Goal: Task Accomplishment & Management: Use online tool/utility

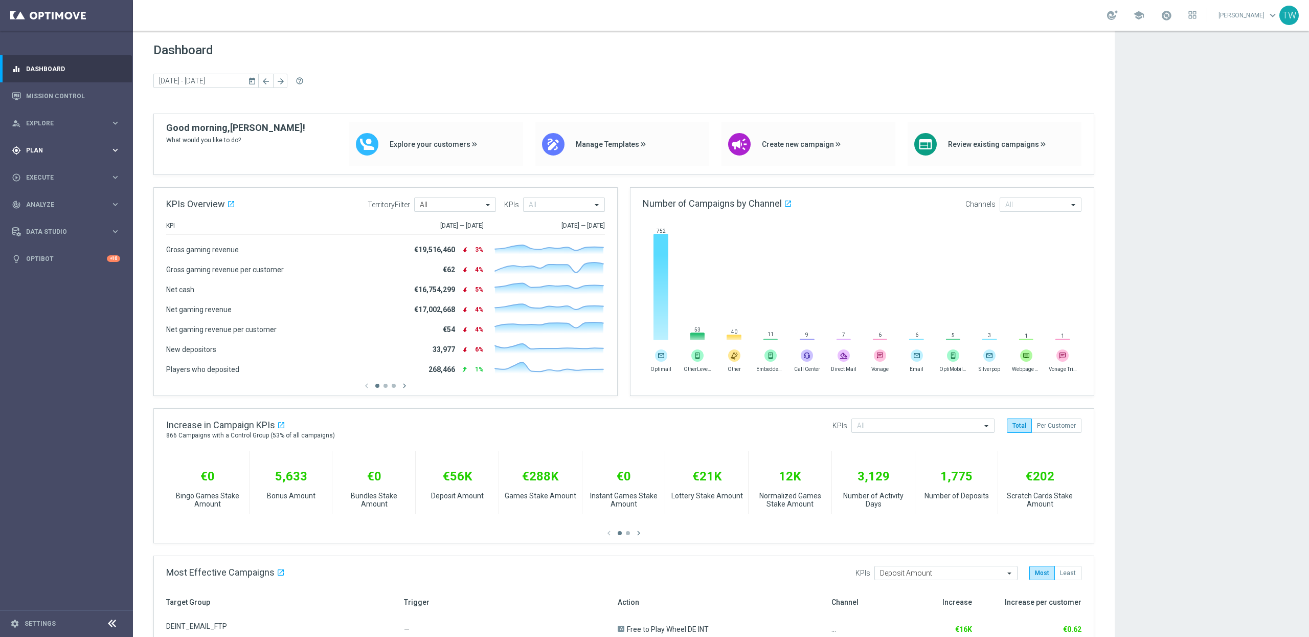
click at [106, 146] on div "gps_fixed Plan" at bounding box center [61, 150] width 99 height 9
click at [88, 96] on link "Mission Control" at bounding box center [73, 95] width 94 height 27
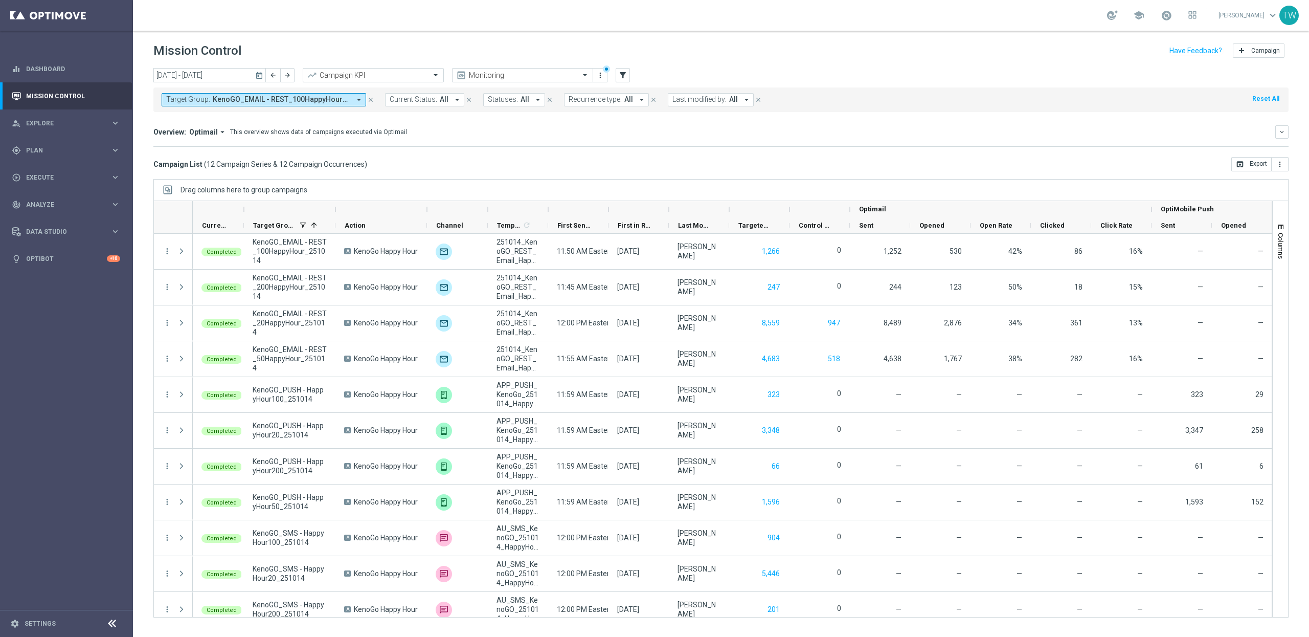
click at [356, 100] on icon "arrow_drop_down" at bounding box center [358, 99] width 9 height 9
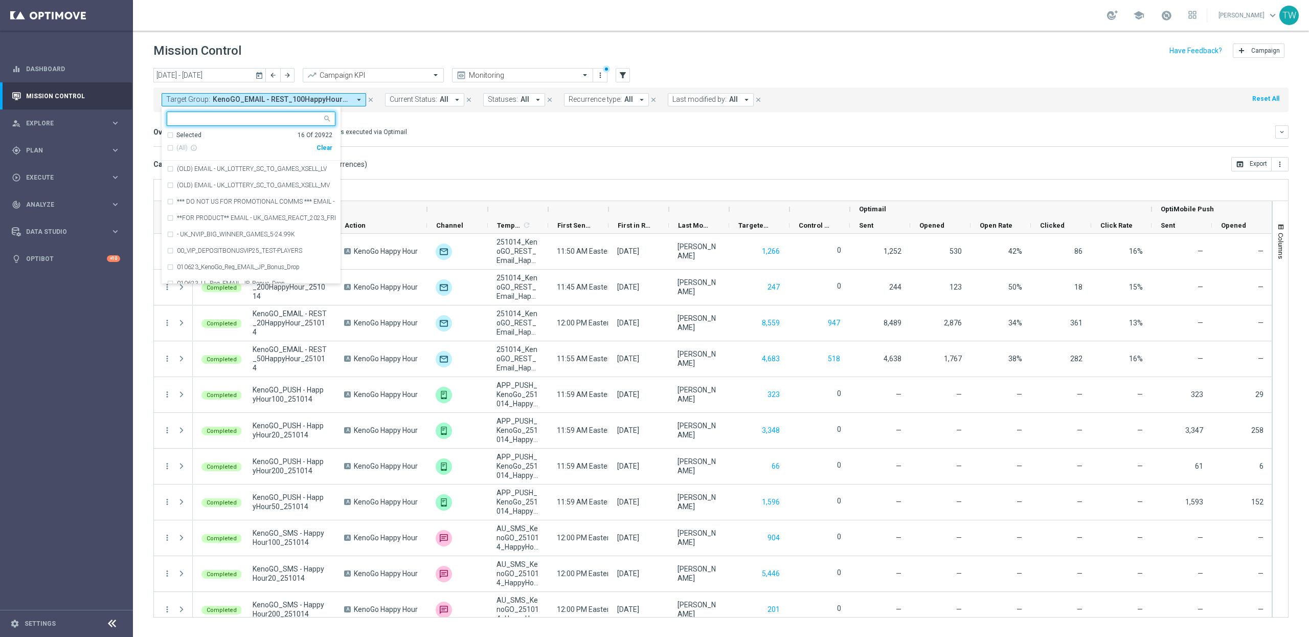
click at [243, 123] on input "text" at bounding box center [247, 119] width 150 height 9
click at [221, 146] on span "(All Search Results)" at bounding box center [204, 148] width 56 height 9
type input "251014"
click at [530, 151] on mini-dashboard "Overview: Optimail arrow_drop_down This overview shows data of campaigns execut…" at bounding box center [720, 134] width 1135 height 45
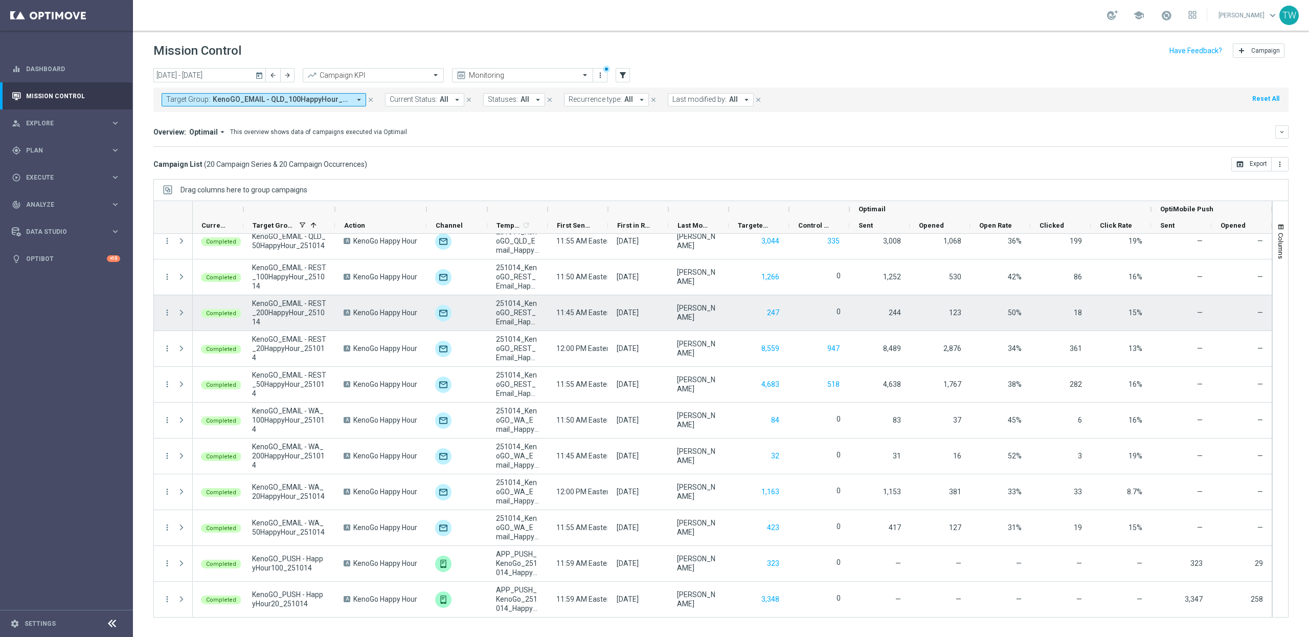
scroll to position [333, 0]
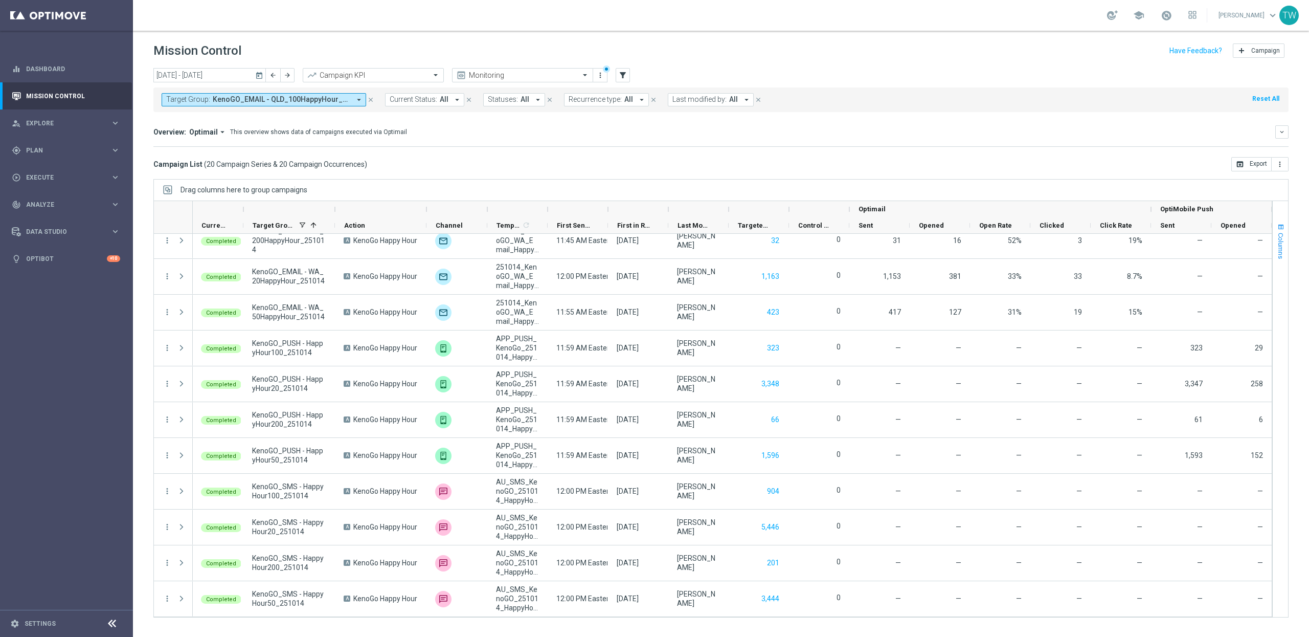
click at [1285, 246] on button "Columns" at bounding box center [1280, 240] width 15 height 55
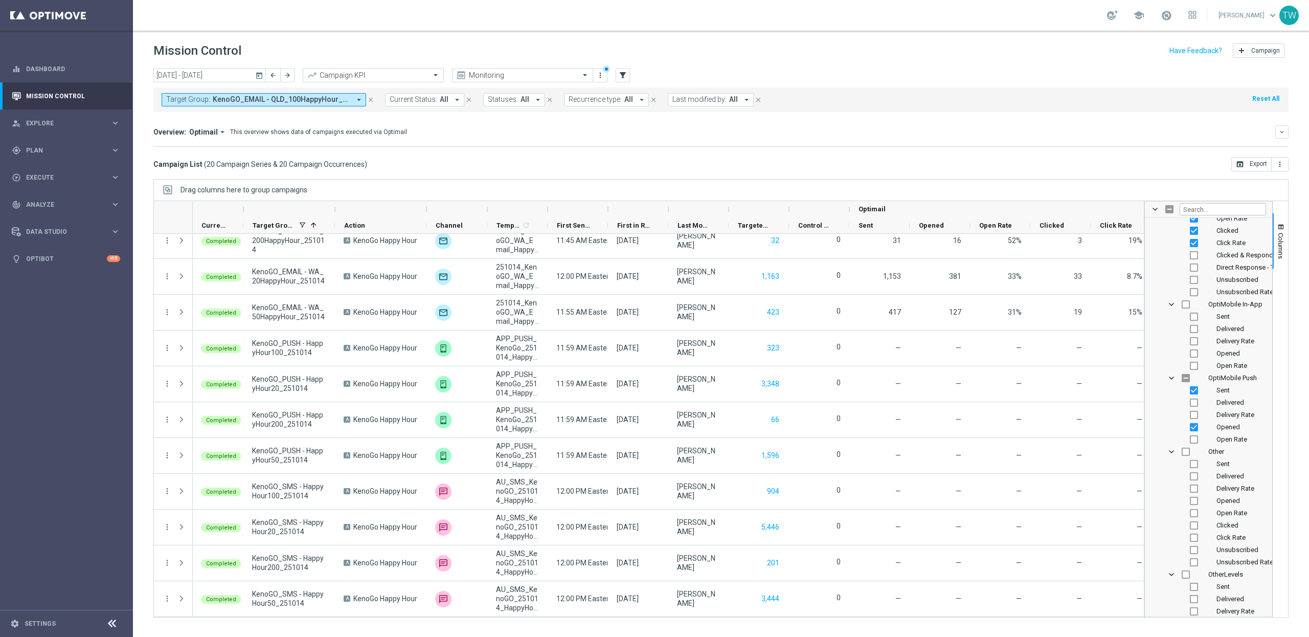
scroll to position [1337, 0]
click at [1192, 378] on input "Press SPACE to toggle visibility (hidden)" at bounding box center [1194, 375] width 8 height 8
checkbox input "true"
click at [1279, 244] on span "Columns" at bounding box center [1281, 246] width 8 height 26
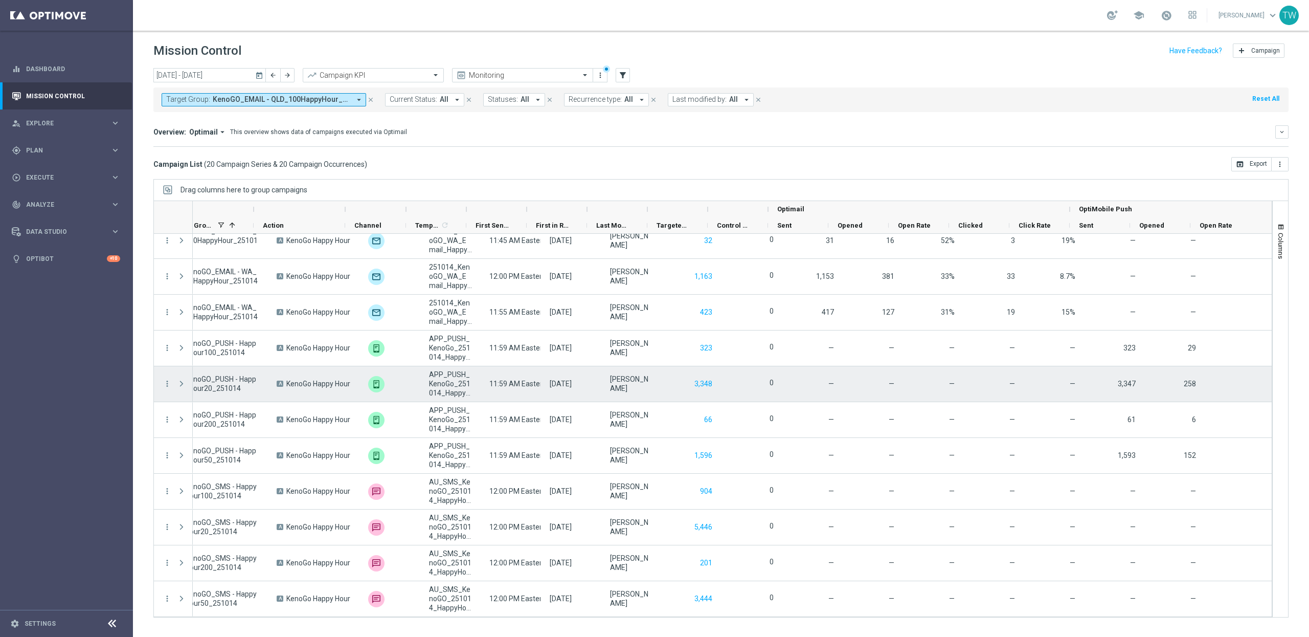
scroll to position [0, 101]
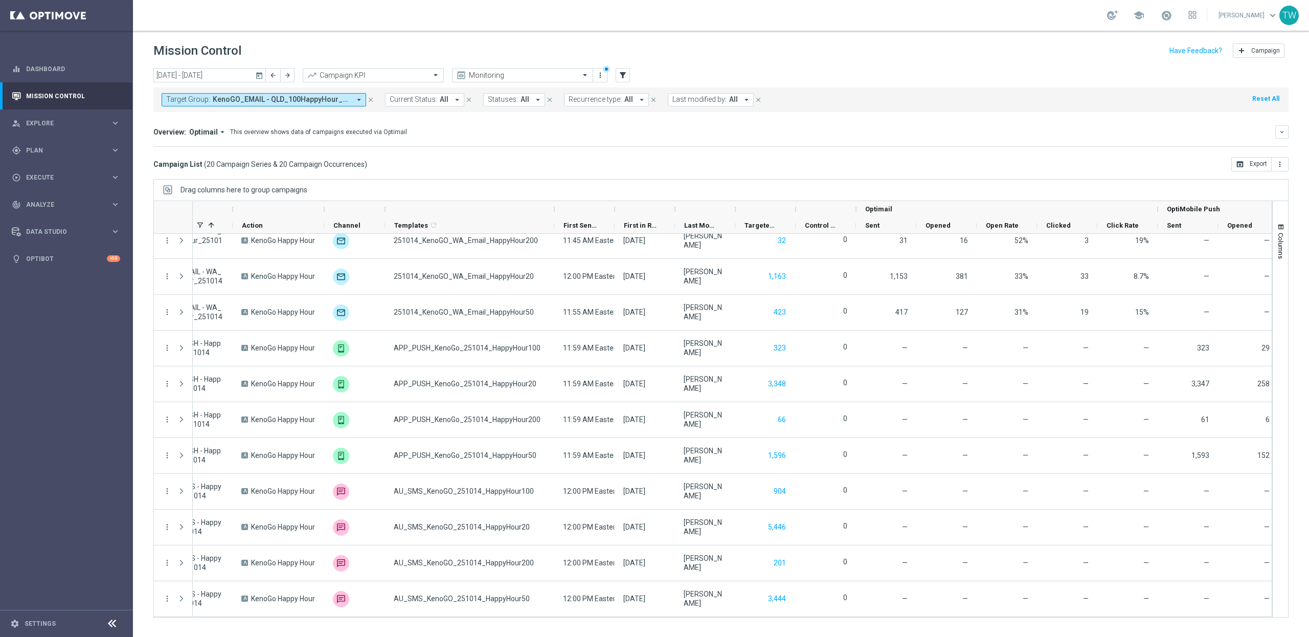
drag, startPoint x: 444, startPoint y: 209, endPoint x: 553, endPoint y: 206, distance: 109.0
click at [553, 206] on div at bounding box center [554, 209] width 4 height 16
drag, startPoint x: 1190, startPoint y: 209, endPoint x: 823, endPoint y: 205, distance: 366.8
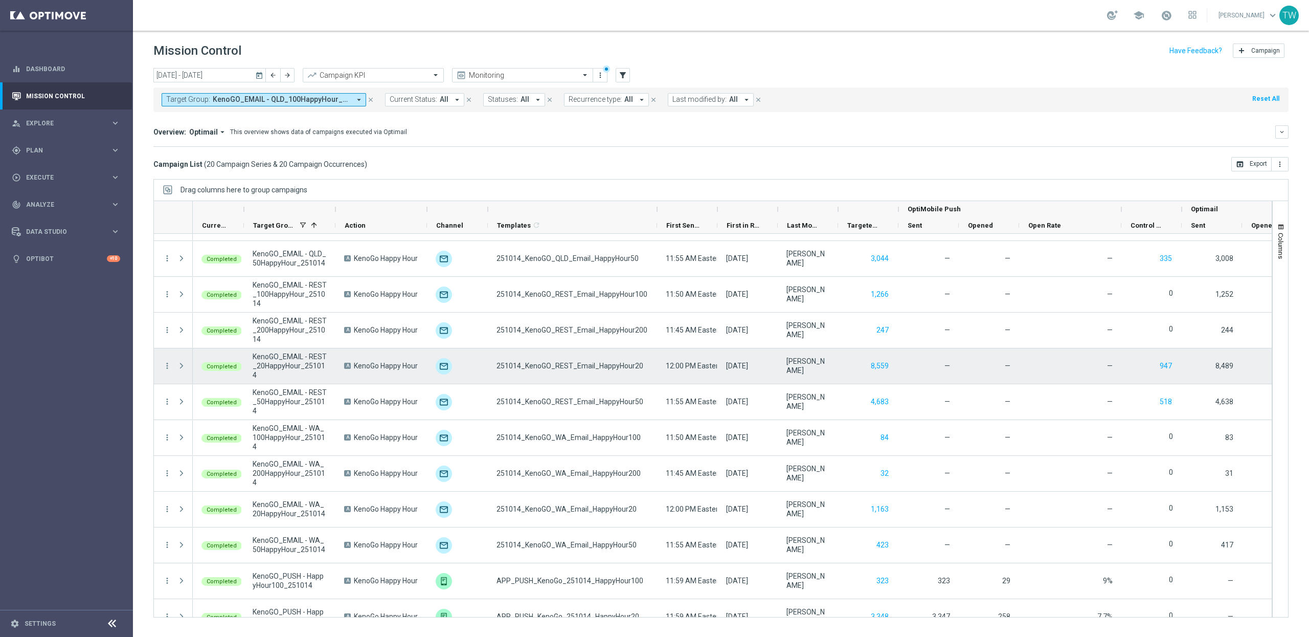
scroll to position [0, 0]
